Goal: Information Seeking & Learning: Learn about a topic

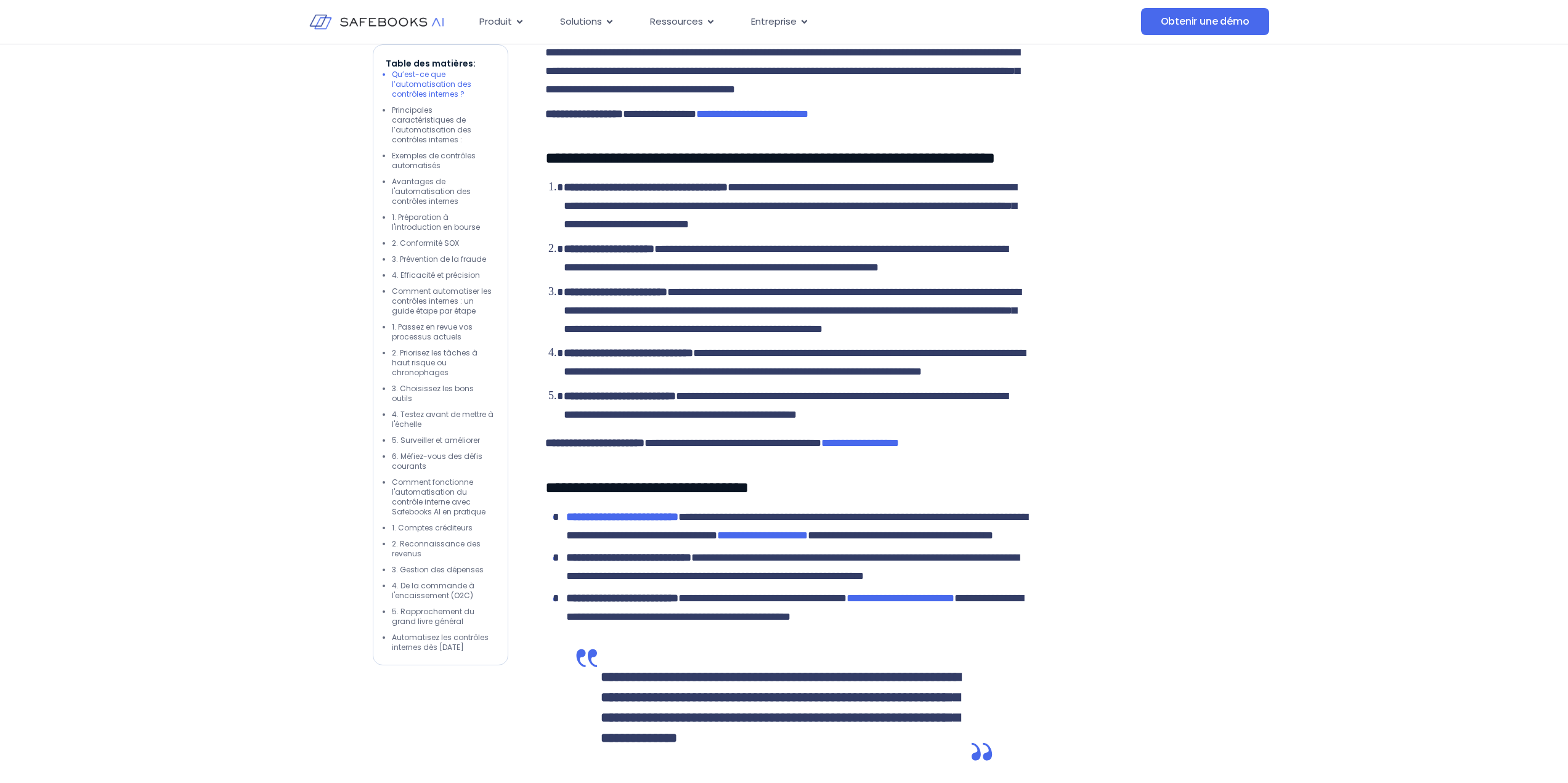
drag, startPoint x: 119, startPoint y: 207, endPoint x: 97, endPoint y: 143, distance: 67.7
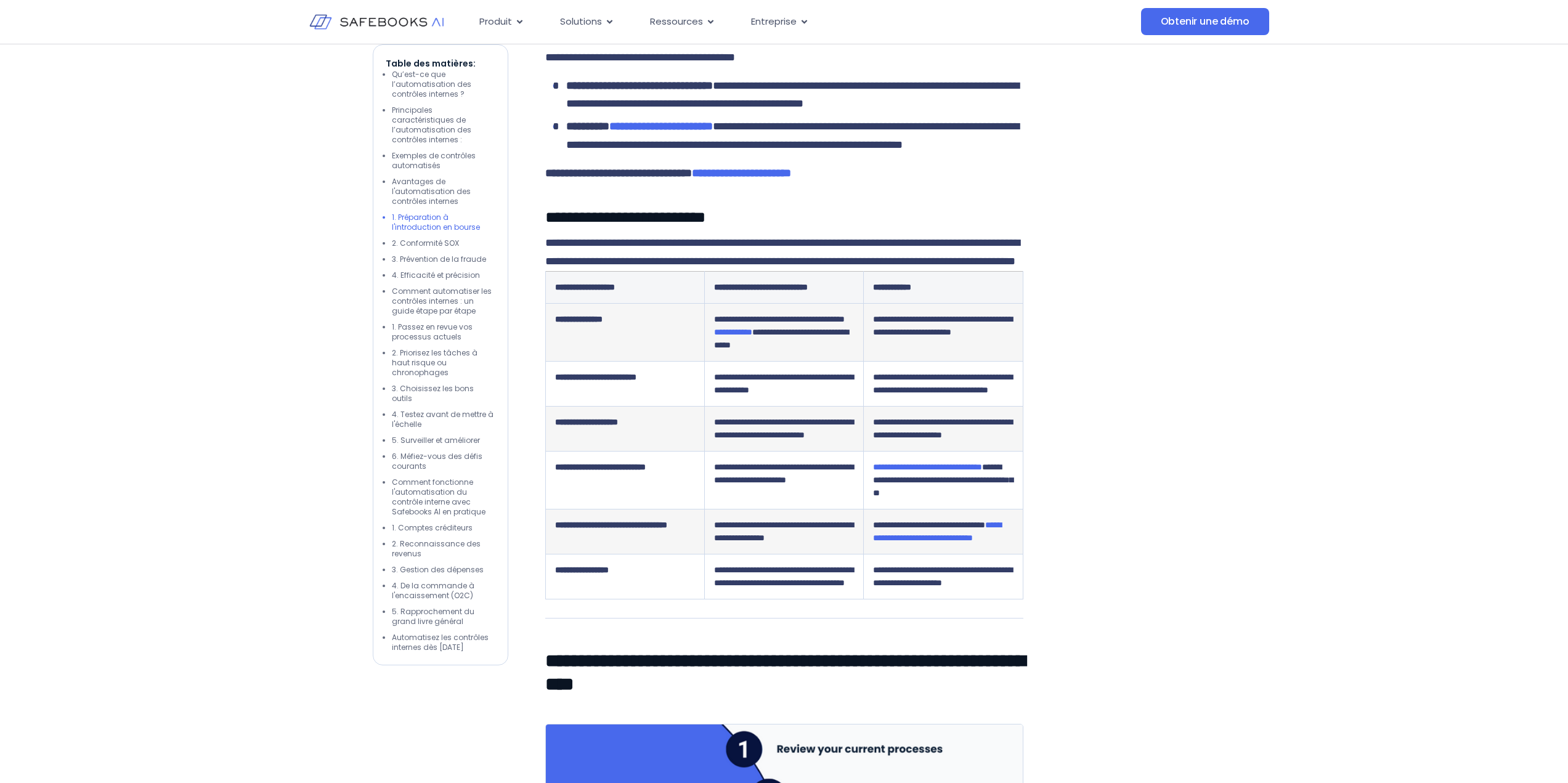
scroll to position [2872, 0]
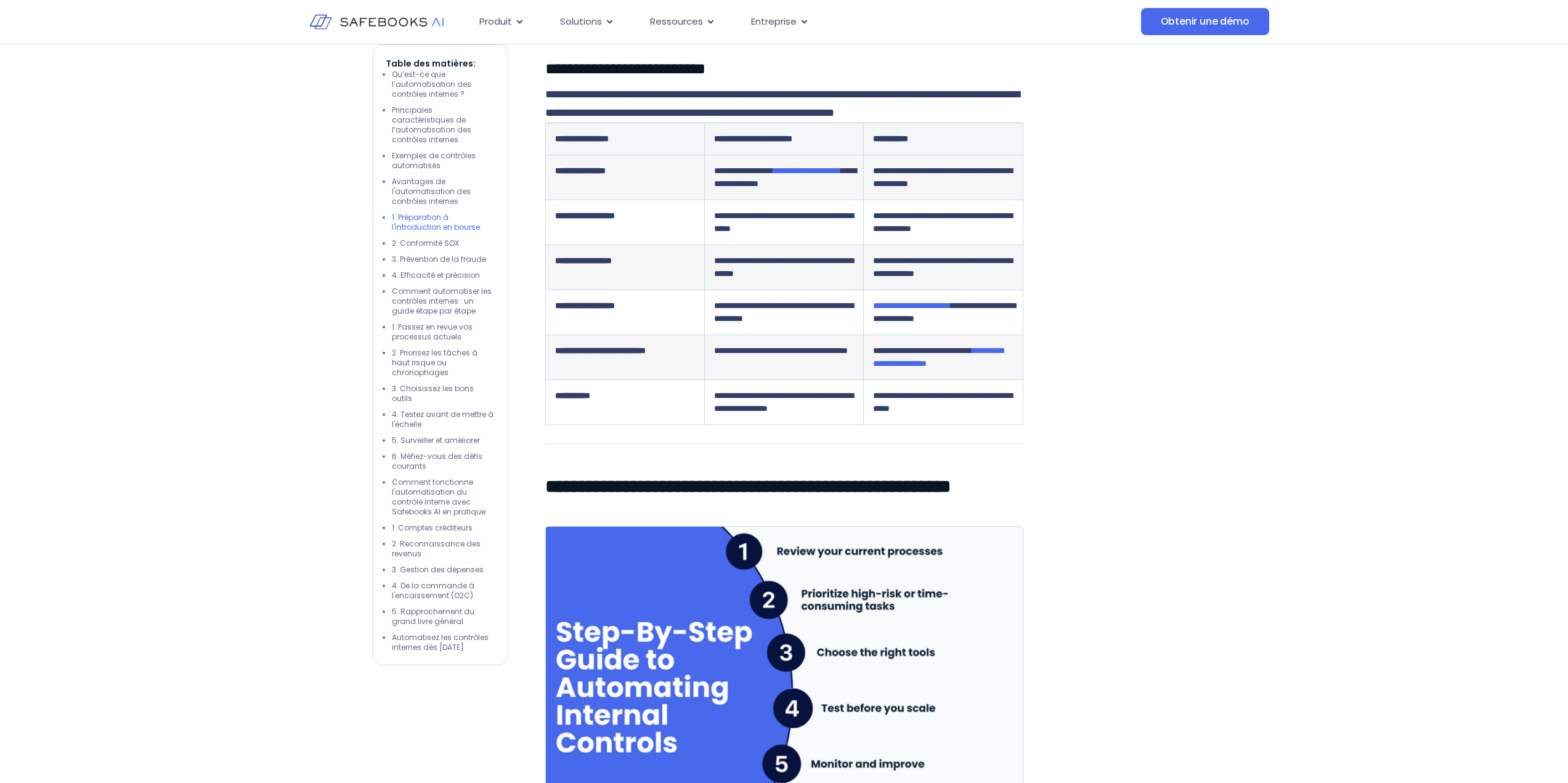
drag, startPoint x: 541, startPoint y: 301, endPoint x: 678, endPoint y: 183, distance: 180.8
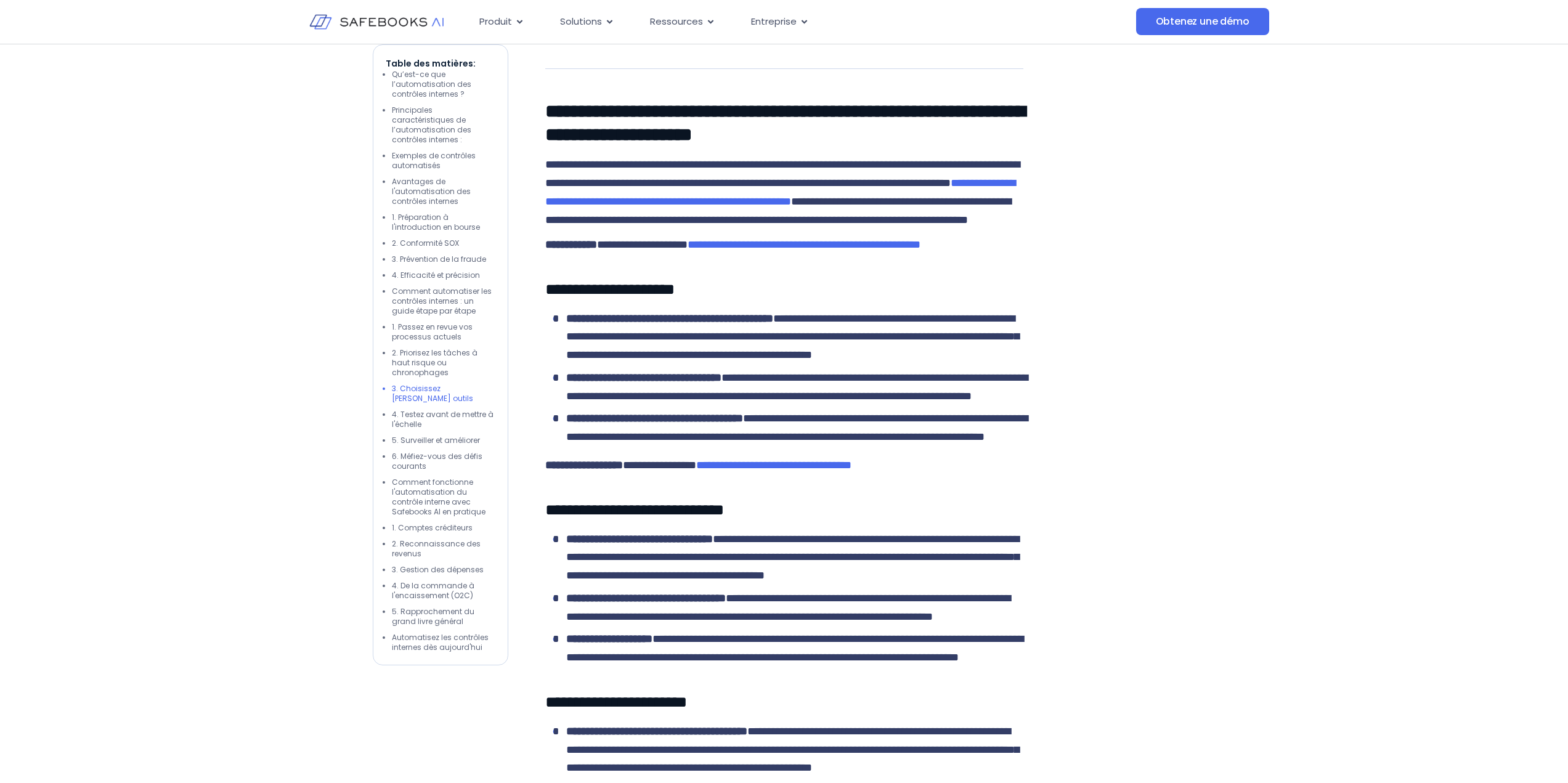
scroll to position [5332, 0]
